Goal: Use online tool/utility: Utilize a website feature to perform a specific function

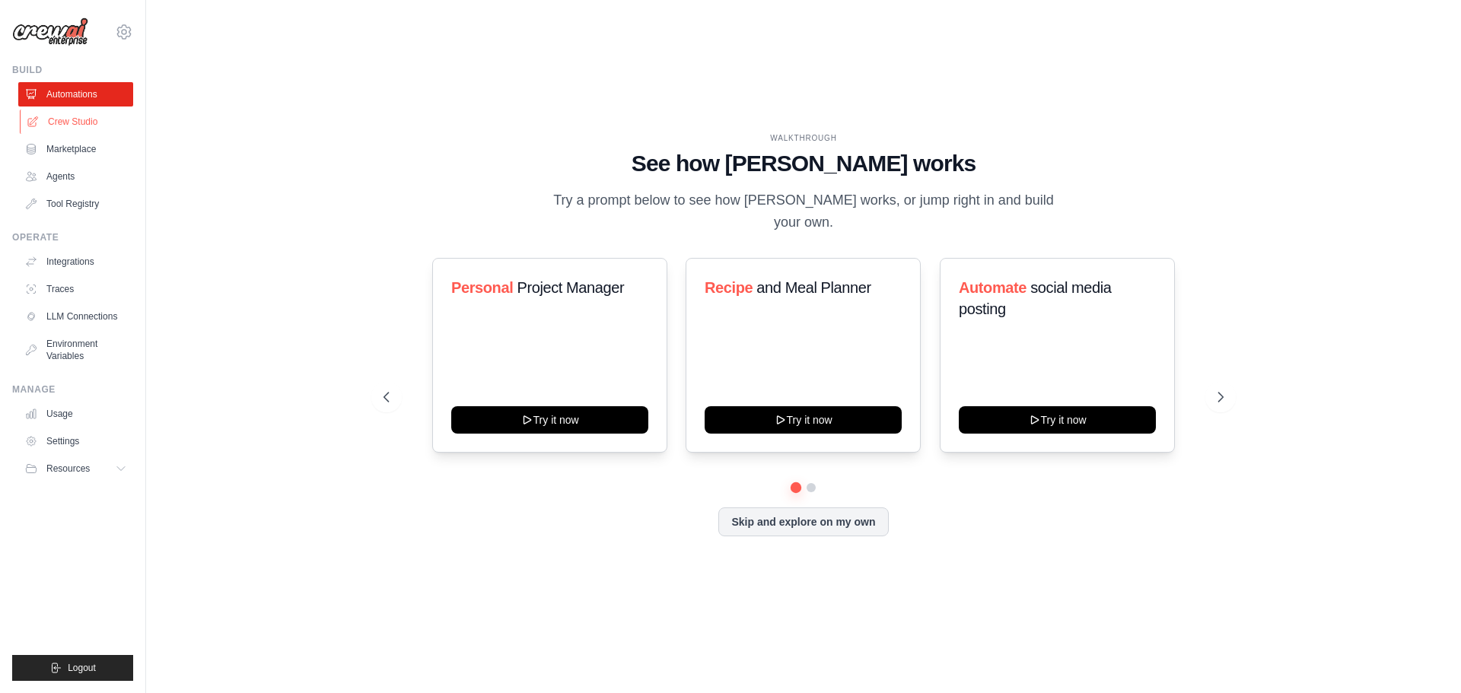
click at [81, 124] on link "Crew Studio" at bounding box center [77, 122] width 115 height 24
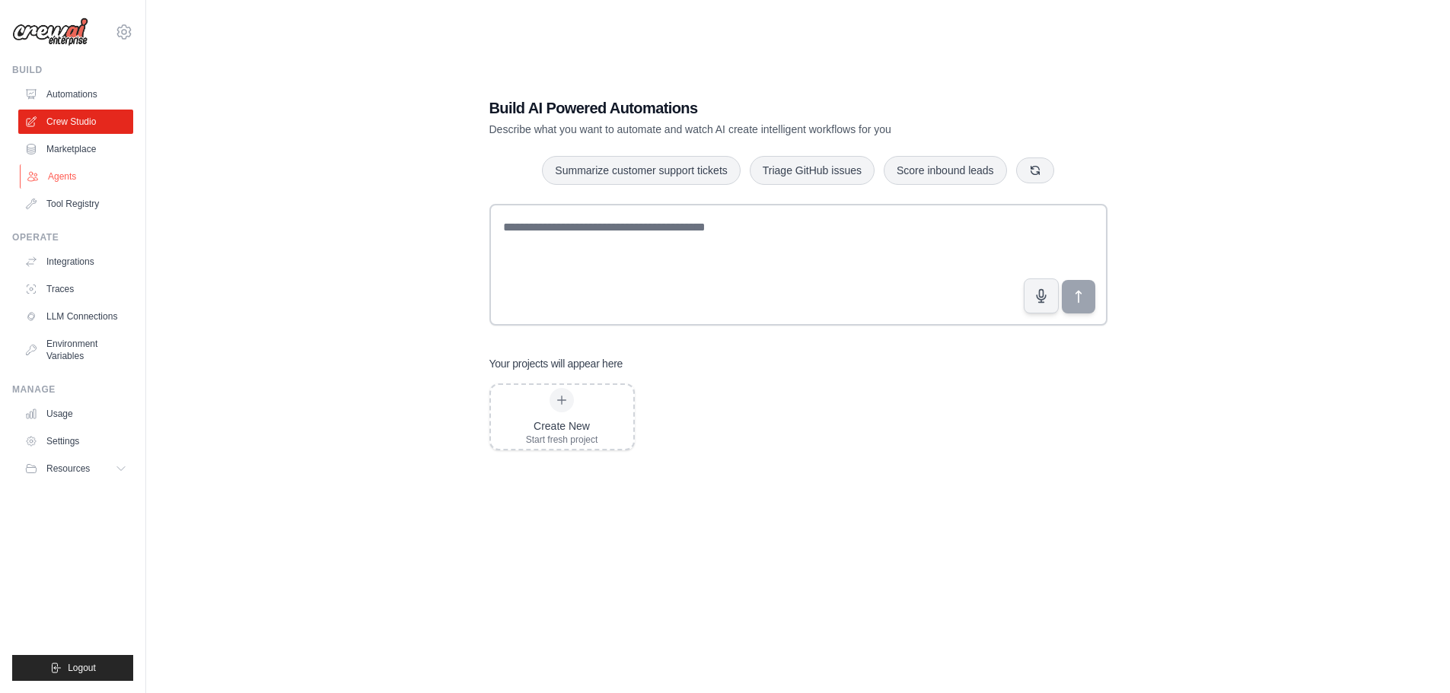
click at [60, 170] on link "Agents" at bounding box center [77, 176] width 115 height 24
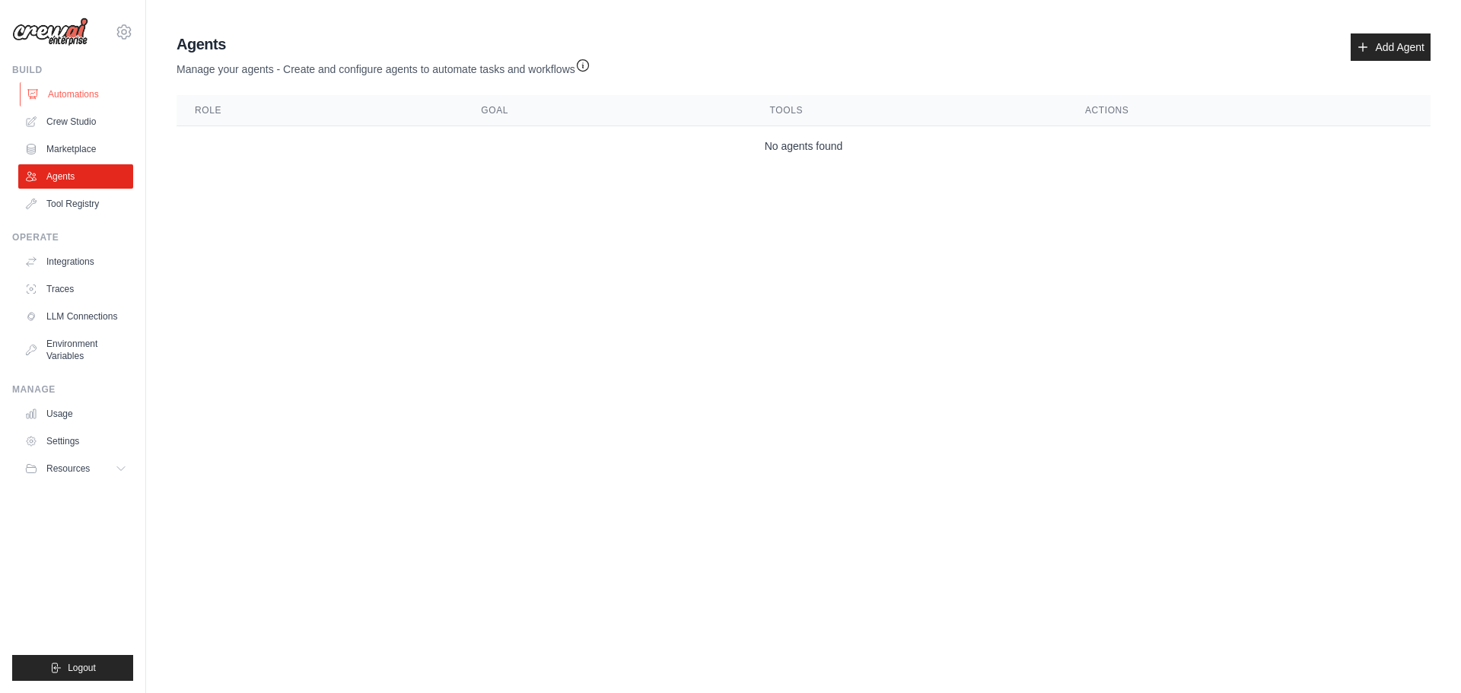
click at [68, 94] on link "Automations" at bounding box center [77, 94] width 115 height 24
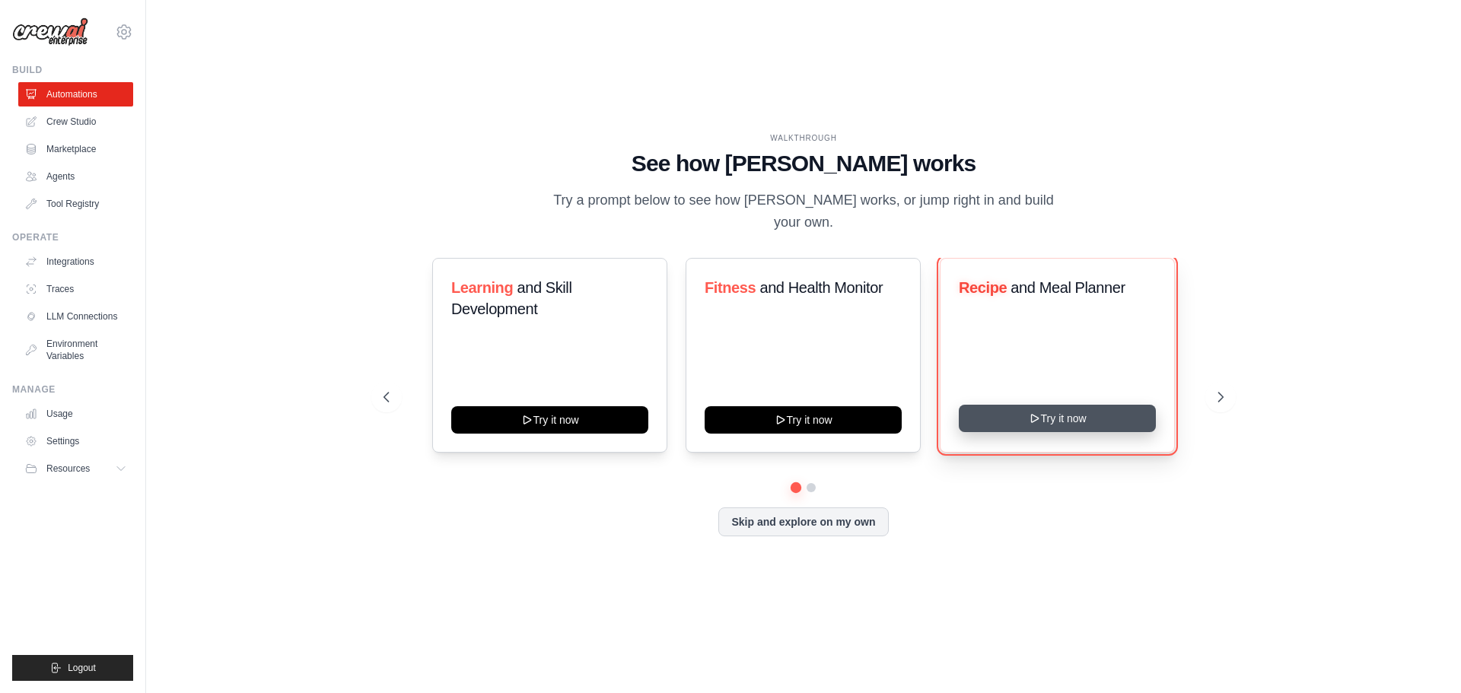
click at [1058, 419] on button "Try it now" at bounding box center [1057, 418] width 197 height 27
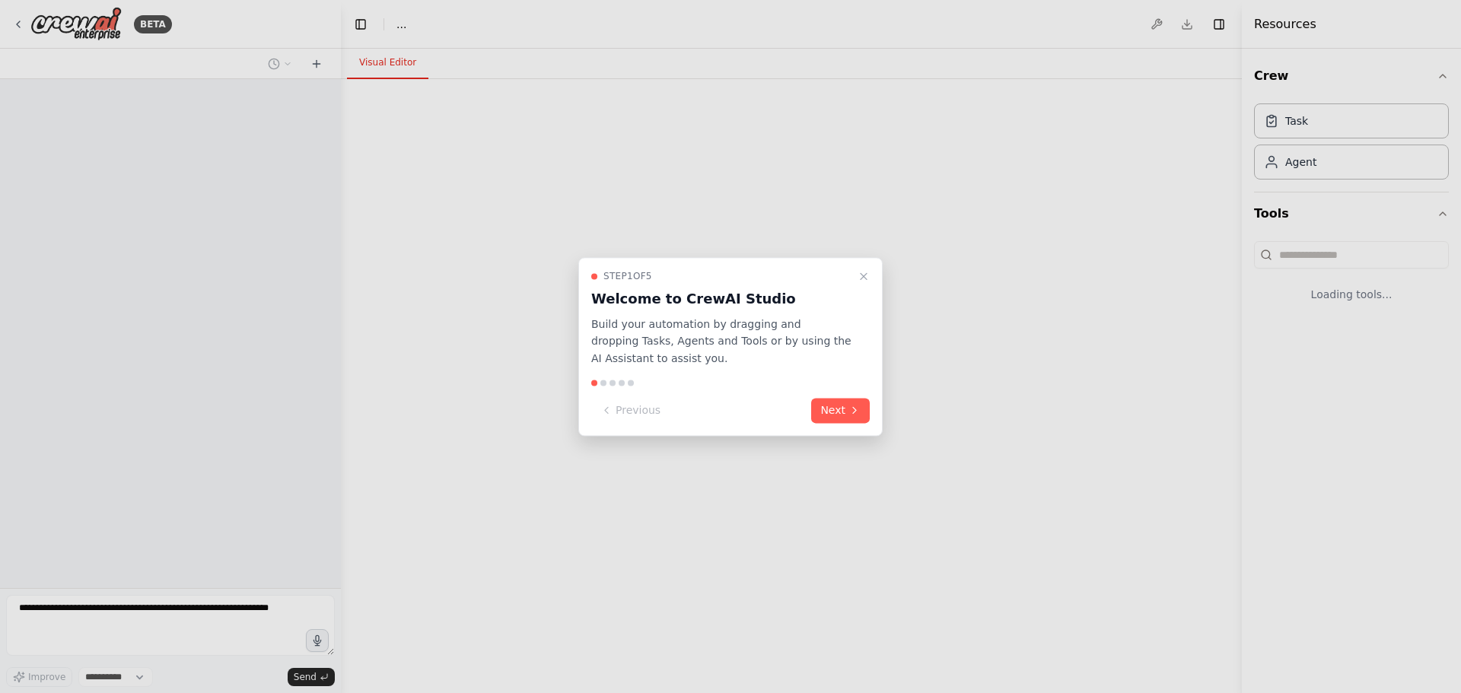
select select "****"
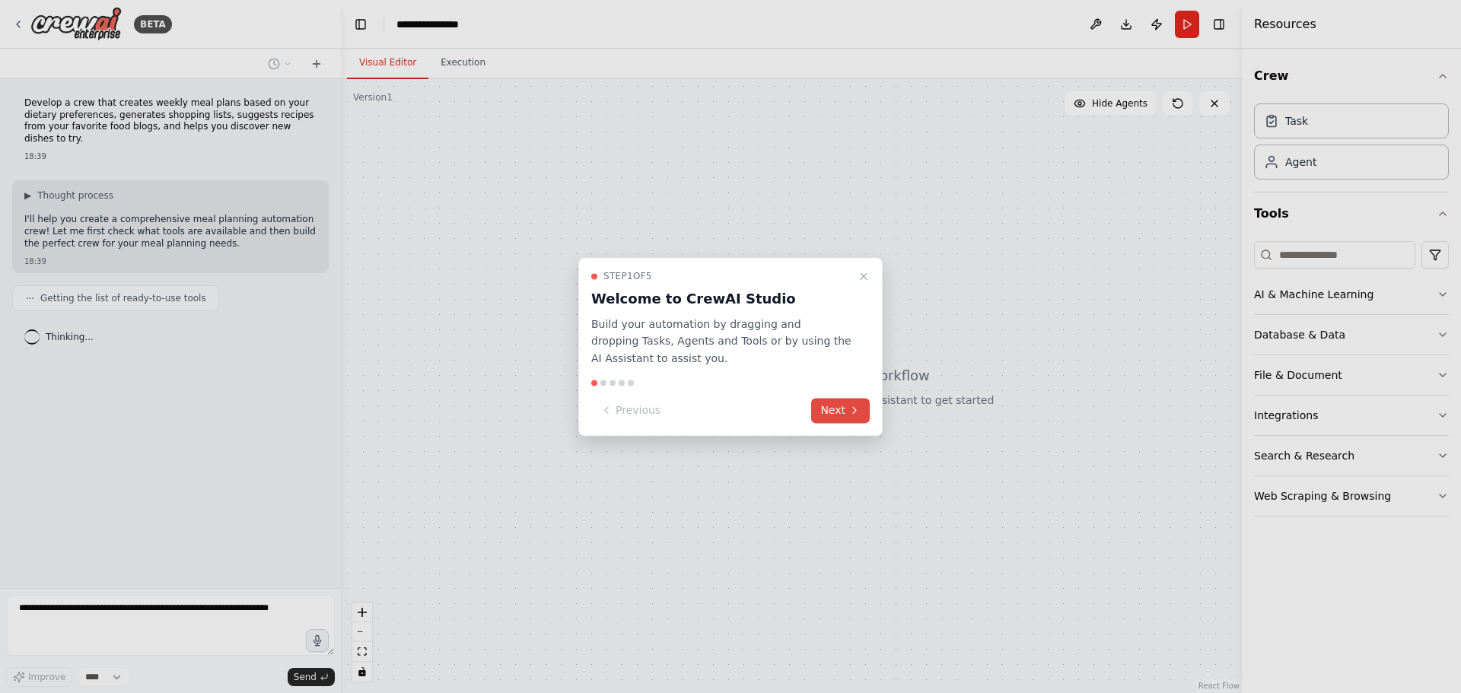
click at [840, 411] on button "Next" at bounding box center [840, 410] width 59 height 25
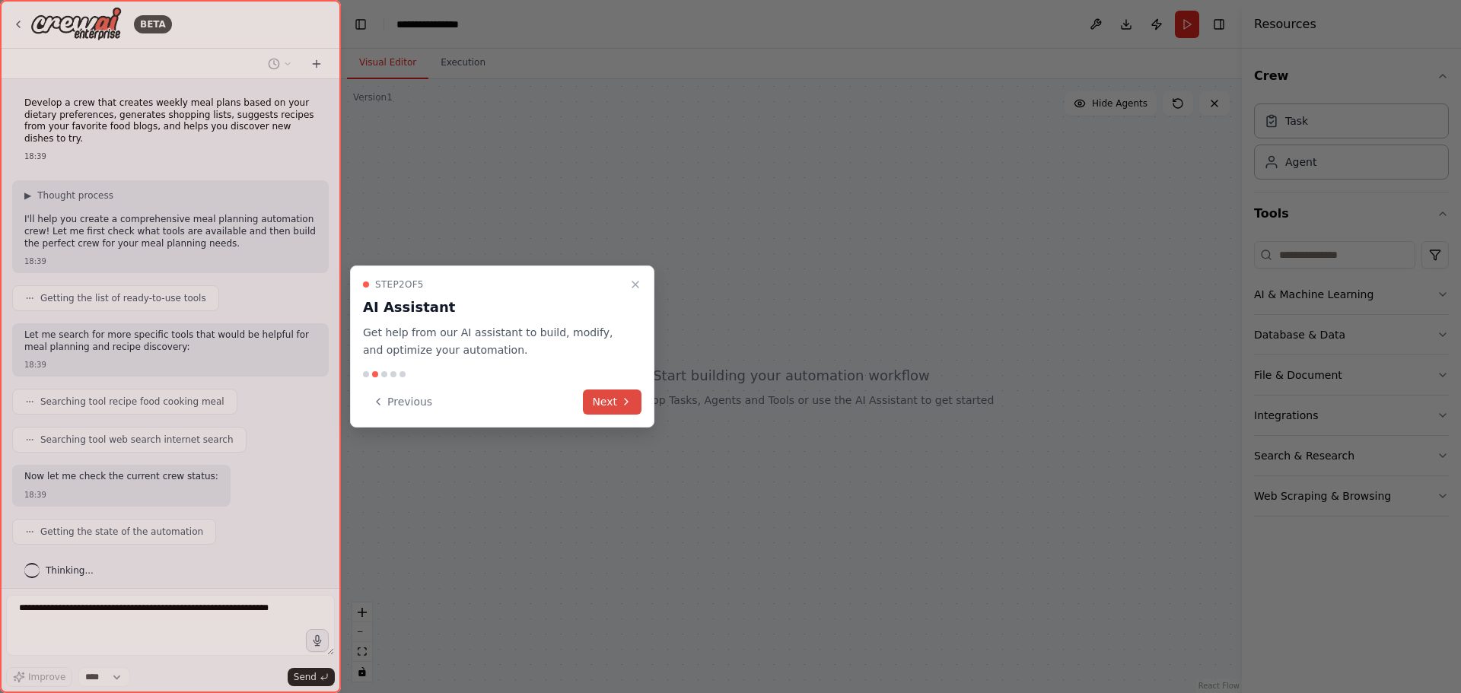
click at [610, 400] on button "Next" at bounding box center [612, 402] width 59 height 25
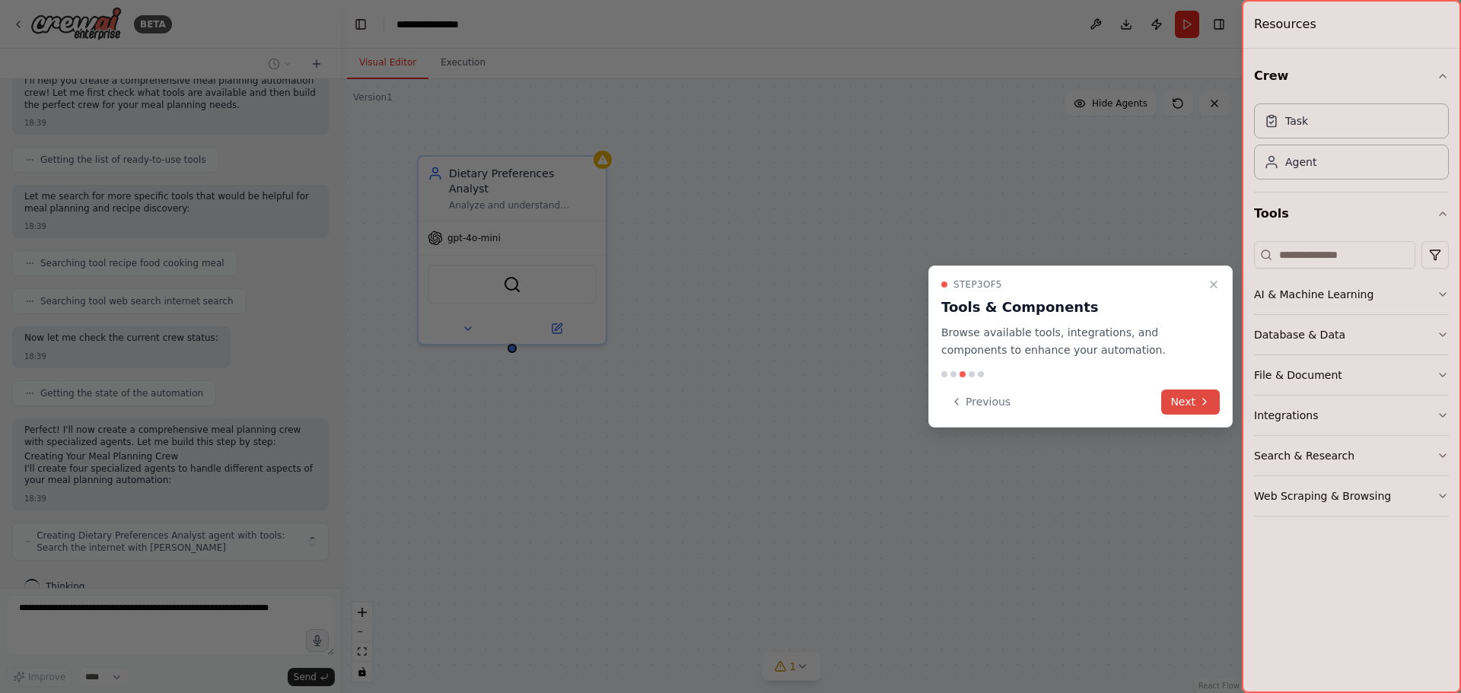
scroll to position [150, 0]
click at [1192, 406] on button "Next" at bounding box center [1190, 402] width 59 height 25
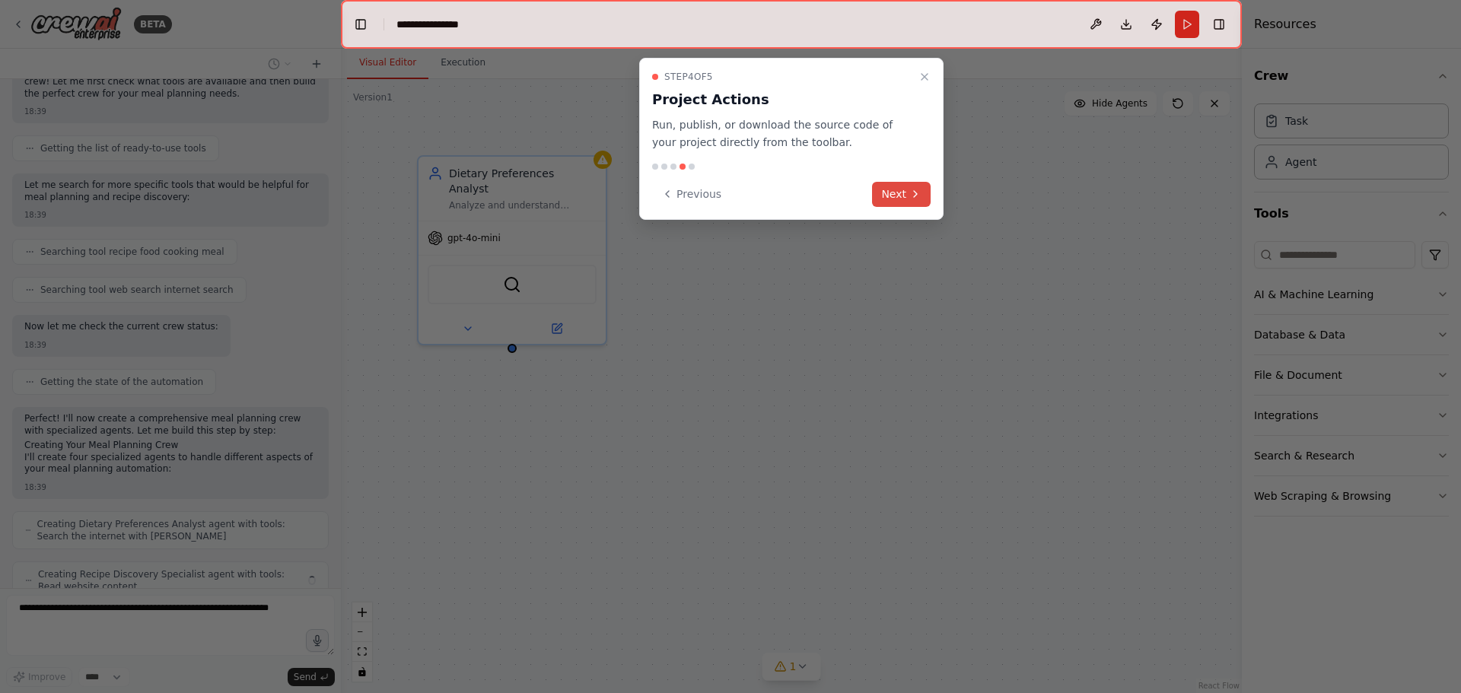
scroll to position [200, 0]
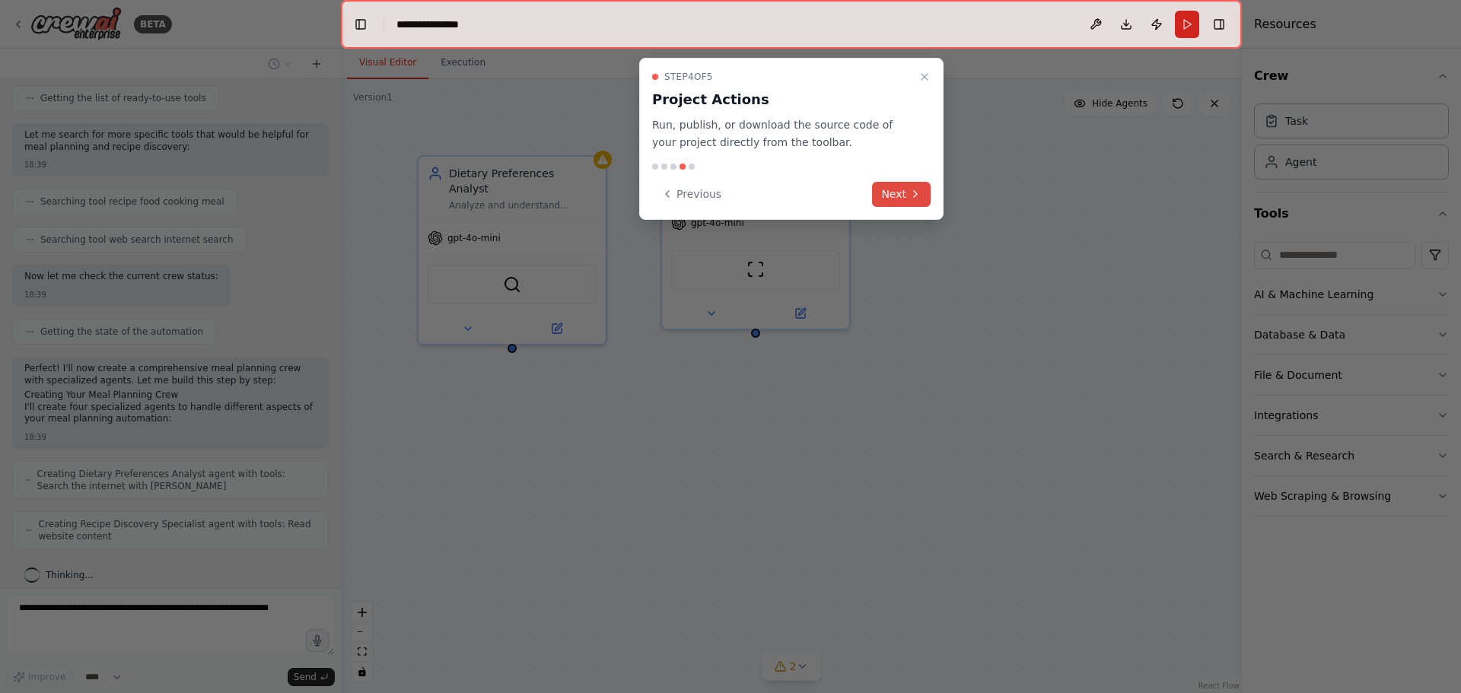
click at [896, 197] on button "Next" at bounding box center [901, 194] width 59 height 25
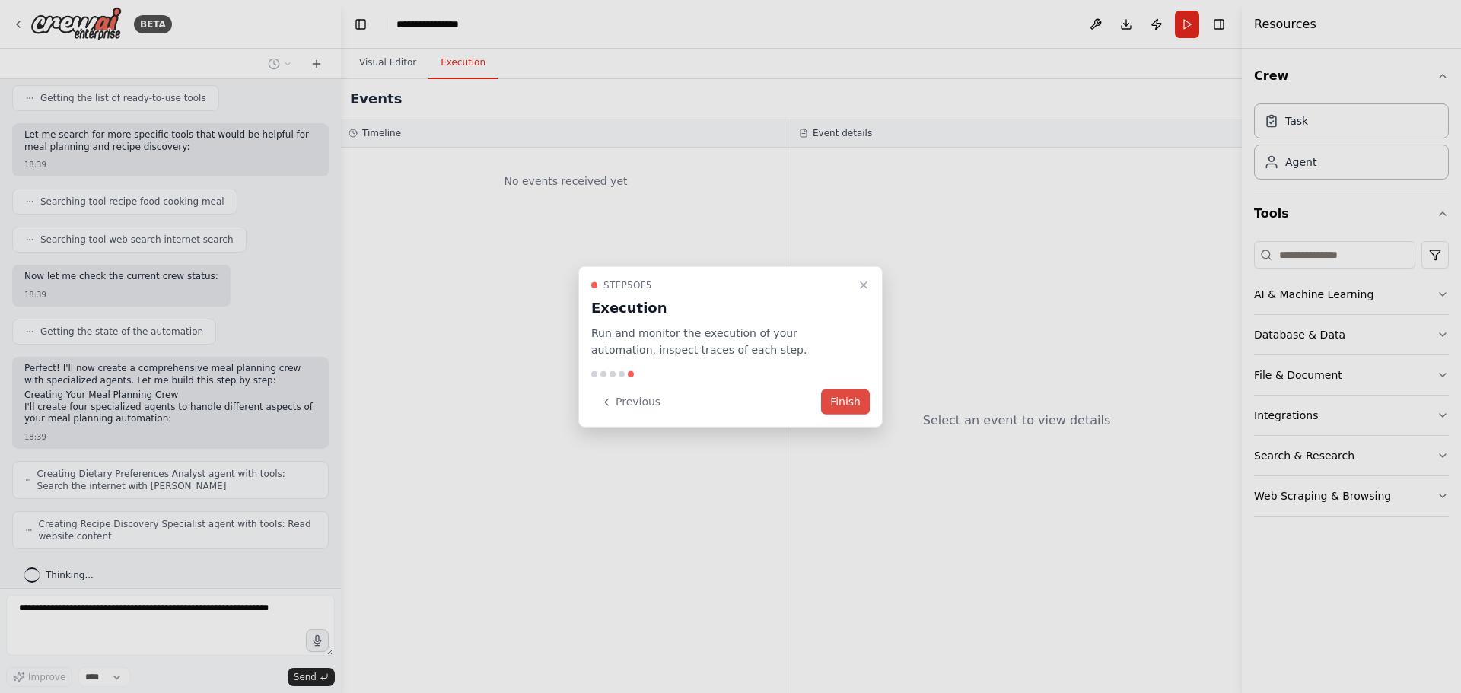
click at [842, 400] on button "Finish" at bounding box center [845, 402] width 49 height 25
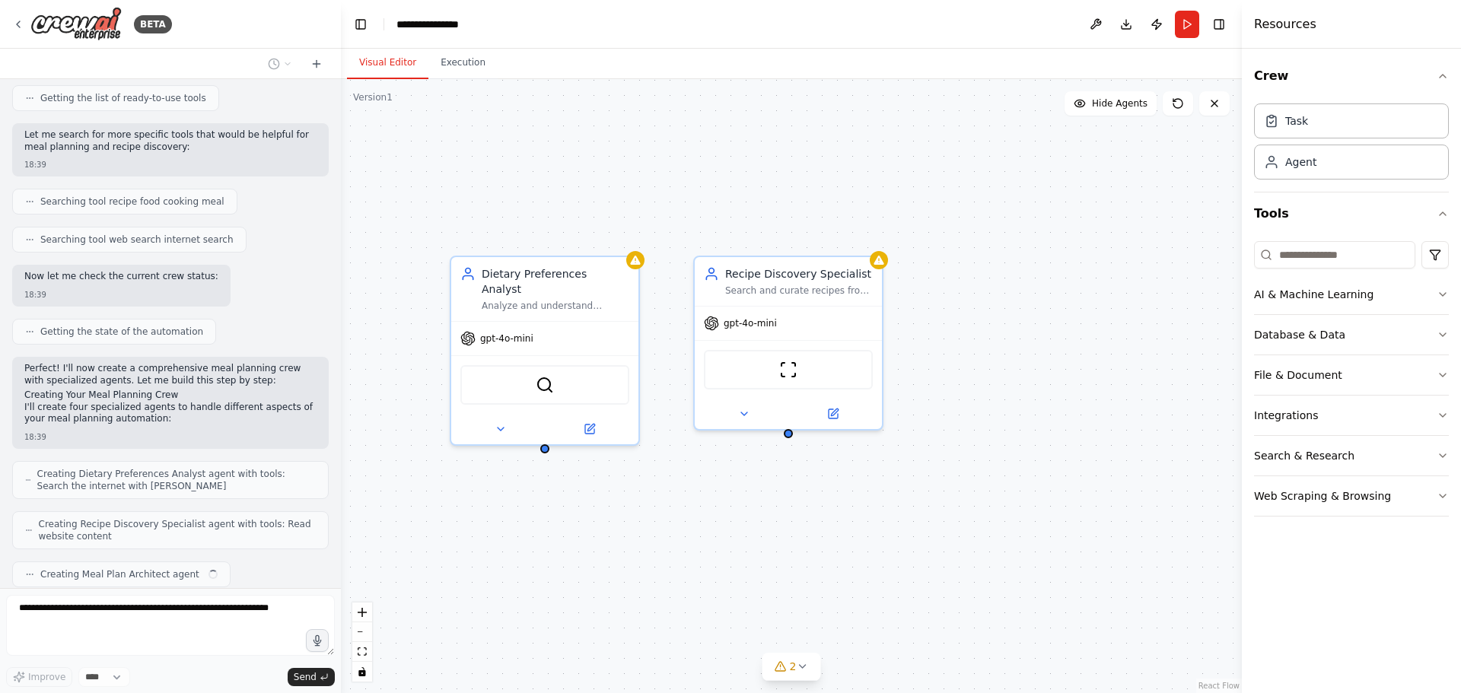
scroll to position [238, 0]
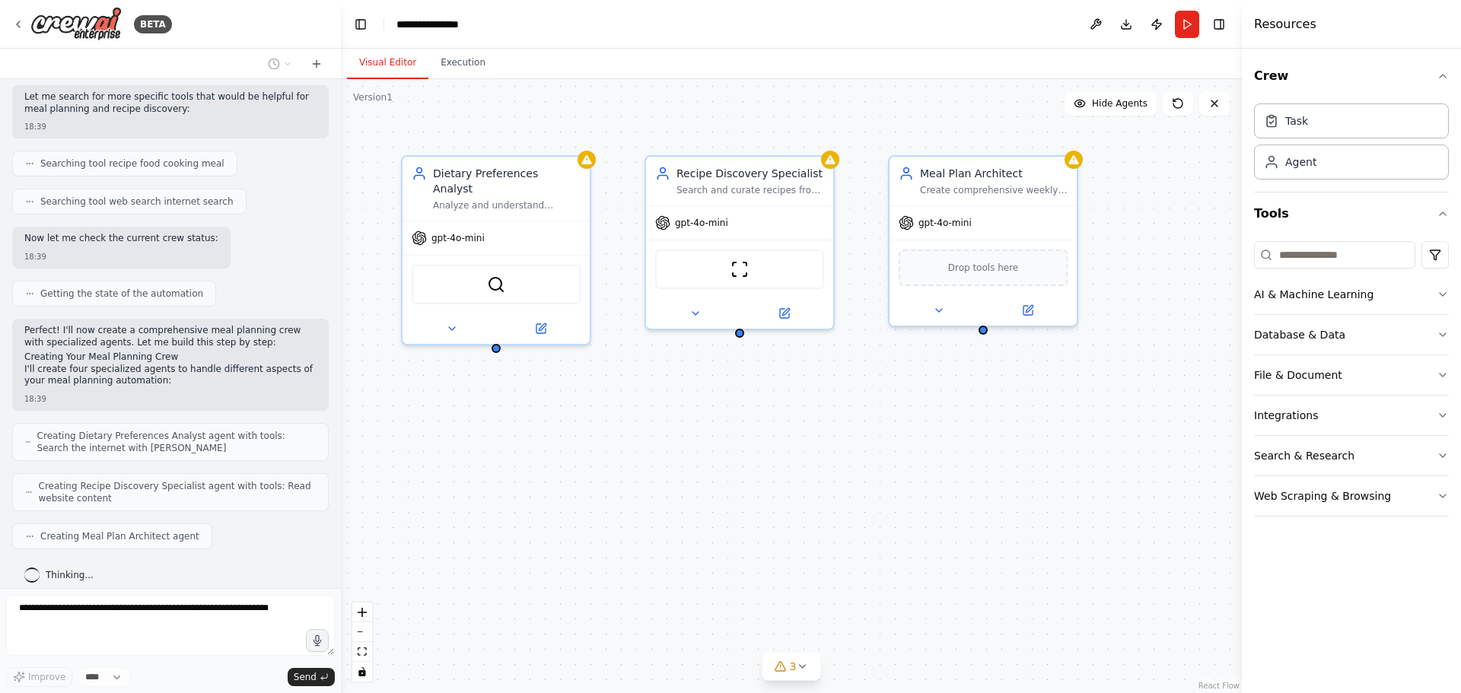
drag, startPoint x: 663, startPoint y: 406, endPoint x: 647, endPoint y: 406, distance: 16.0
click at [647, 406] on div "Dietary Preferences Analyst Analyze and understand {dietary_preferences}, {rest…" at bounding box center [791, 386] width 901 height 614
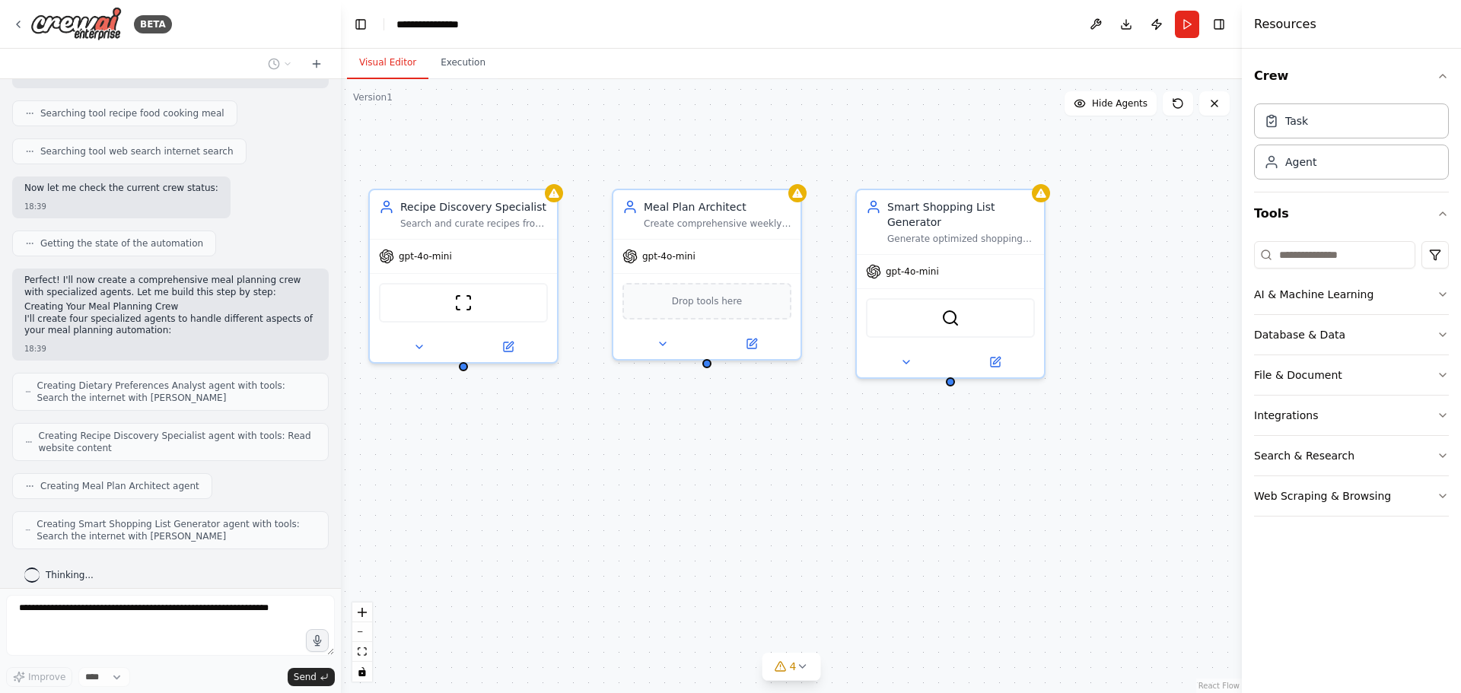
drag, startPoint x: 1021, startPoint y: 464, endPoint x: 747, endPoint y: 496, distance: 275.8
click at [747, 496] on div "Dietary Preferences Analyst Analyze and understand {dietary_preferences}, {rest…" at bounding box center [791, 386] width 901 height 614
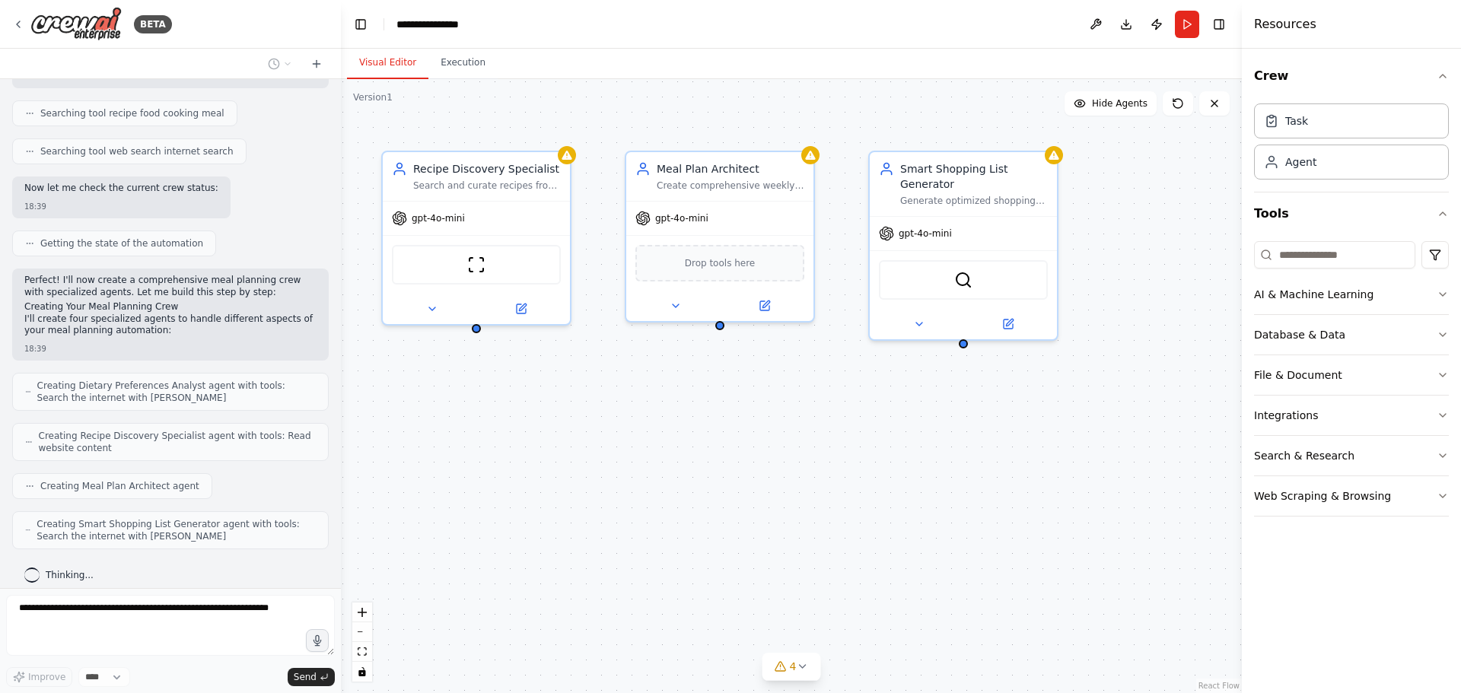
drag, startPoint x: 1027, startPoint y: 537, endPoint x: 1071, endPoint y: 492, distance: 64.0
click at [1071, 492] on div "Dietary Preferences Analyst Analyze and understand {dietary_preferences}, {rest…" at bounding box center [791, 386] width 901 height 614
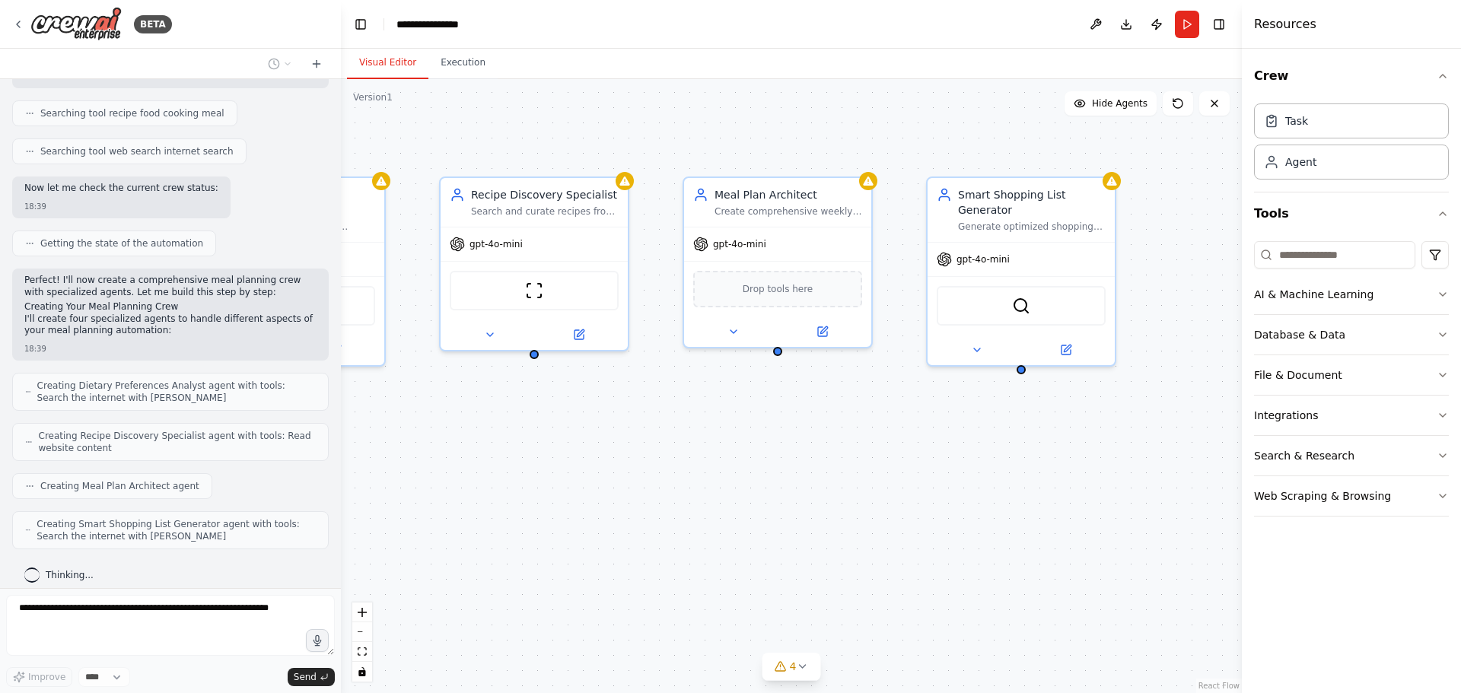
drag, startPoint x: 786, startPoint y: 463, endPoint x: 844, endPoint y: 489, distance: 63.4
click at [844, 489] on div "Dietary Preferences Analyst Analyze and understand {dietary_preferences}, {rest…" at bounding box center [791, 386] width 901 height 614
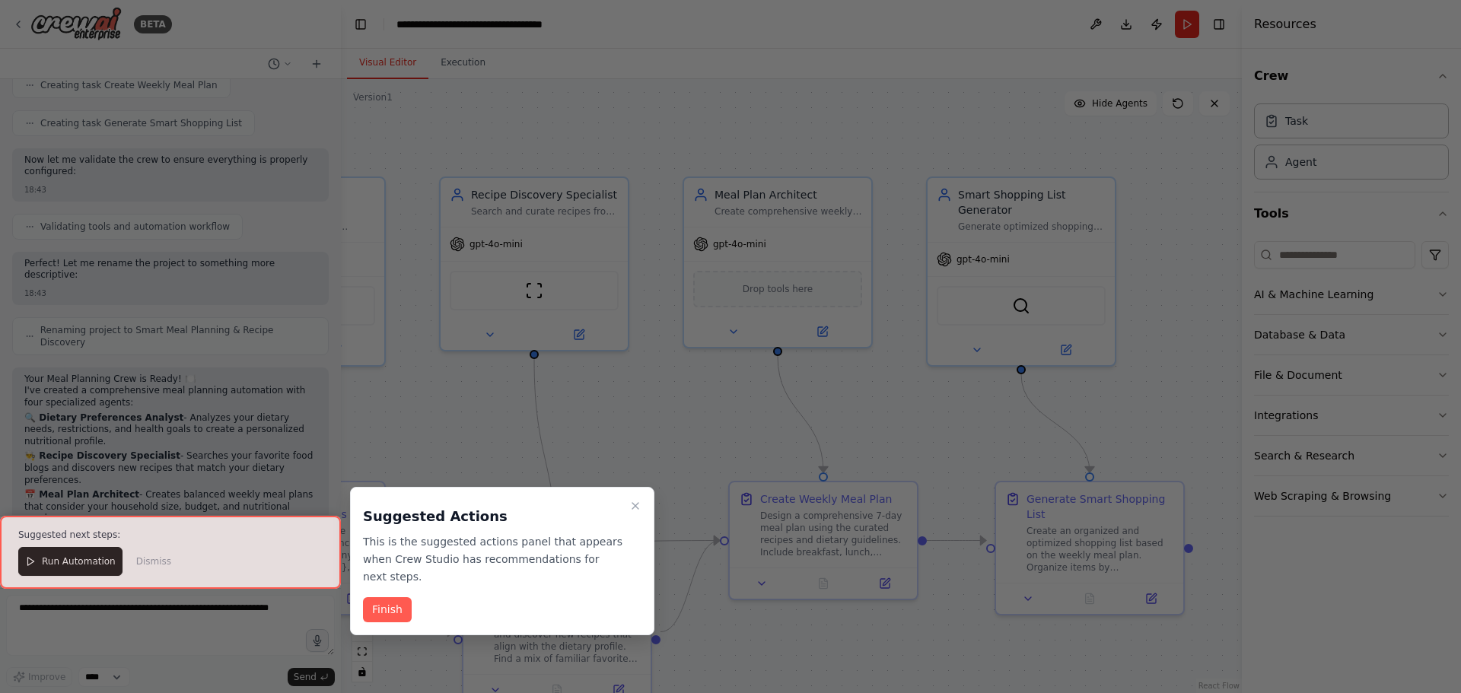
scroll to position [920, 0]
